Goal: Task Accomplishment & Management: Manage account settings

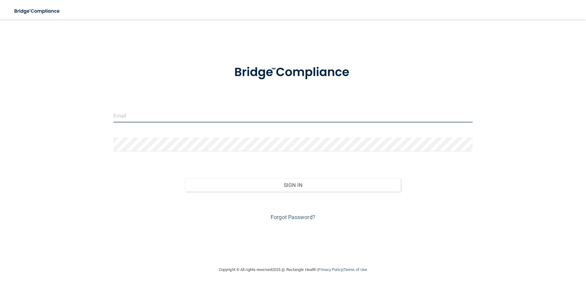
click at [186, 117] on input "email" at bounding box center [292, 115] width 359 height 14
type input "[EMAIL_ADDRESS][PERSON_NAME][DOMAIN_NAME]"
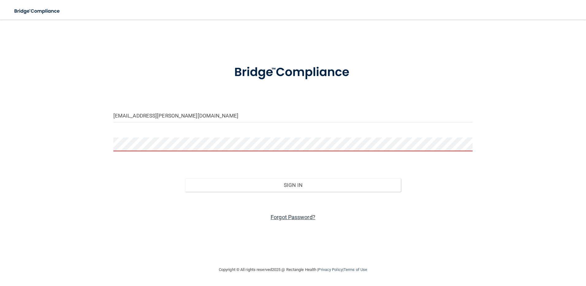
click at [289, 216] on link "Forgot Password?" at bounding box center [293, 217] width 45 height 6
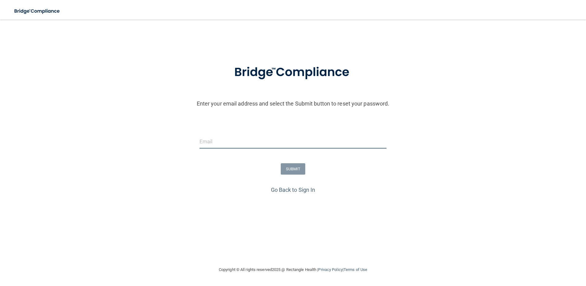
click at [241, 138] on input "email" at bounding box center [293, 142] width 187 height 14
type input "[EMAIL_ADDRESS][PERSON_NAME][DOMAIN_NAME]"
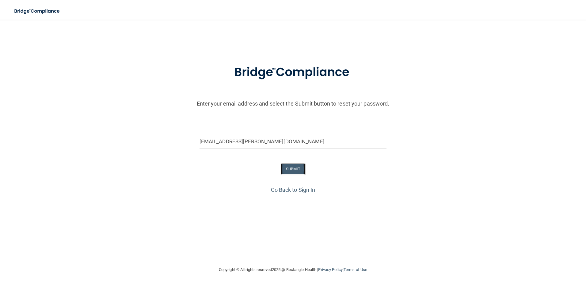
click at [300, 167] on button "SUBMIT" at bounding box center [293, 168] width 25 height 11
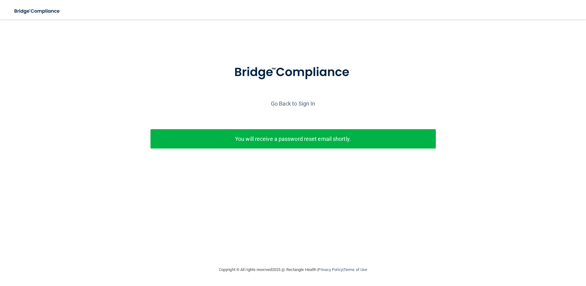
click at [291, 138] on p "You will receive a password reset email shortly." at bounding box center [293, 139] width 276 height 10
drag, startPoint x: 291, startPoint y: 138, endPoint x: 286, endPoint y: 104, distance: 34.1
click at [286, 104] on link "Go Back to Sign In" at bounding box center [293, 103] width 44 height 6
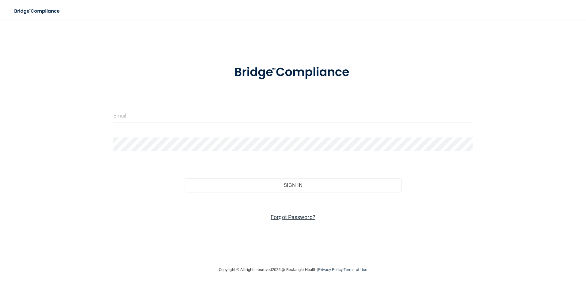
click at [304, 214] on link "Forgot Password?" at bounding box center [293, 217] width 45 height 6
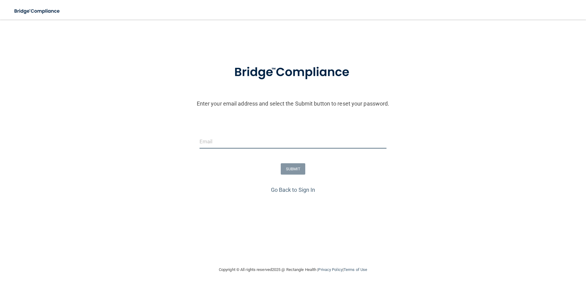
click at [257, 141] on input "email" at bounding box center [293, 142] width 187 height 14
type input "mak.summers@supersmiles4kids.com"
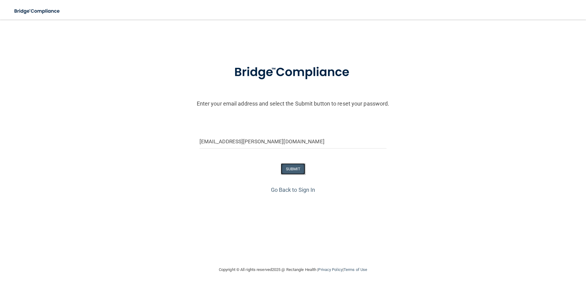
click at [302, 170] on button "SUBMIT" at bounding box center [293, 168] width 25 height 11
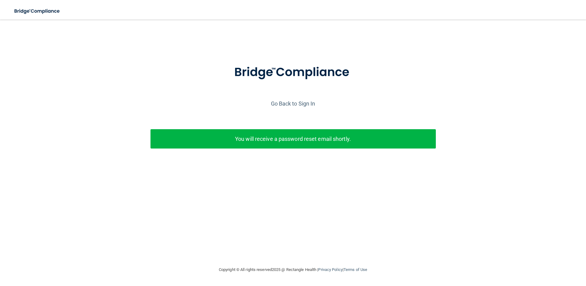
click at [307, 136] on p "You will receive a password reset email shortly." at bounding box center [293, 139] width 276 height 10
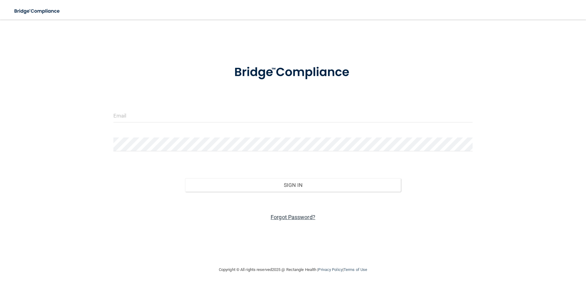
click at [300, 214] on link "Forgot Password?" at bounding box center [293, 217] width 45 height 6
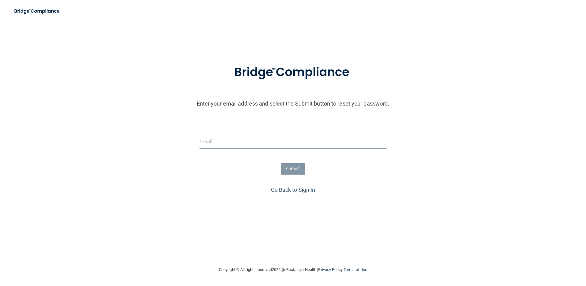
click at [254, 139] on input "email" at bounding box center [293, 142] width 187 height 14
type input "makayleekitts@yahoo.com"
click at [294, 171] on button "SUBMIT" at bounding box center [293, 168] width 25 height 11
